Goal: Information Seeking & Learning: Learn about a topic

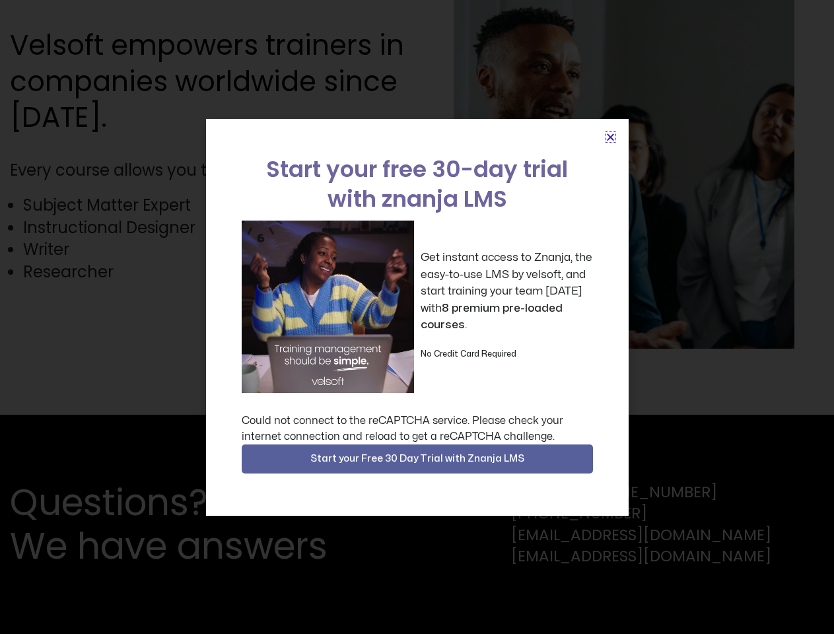
scroll to position [3325, 0]
